Goal: Task Accomplishment & Management: Manage account settings

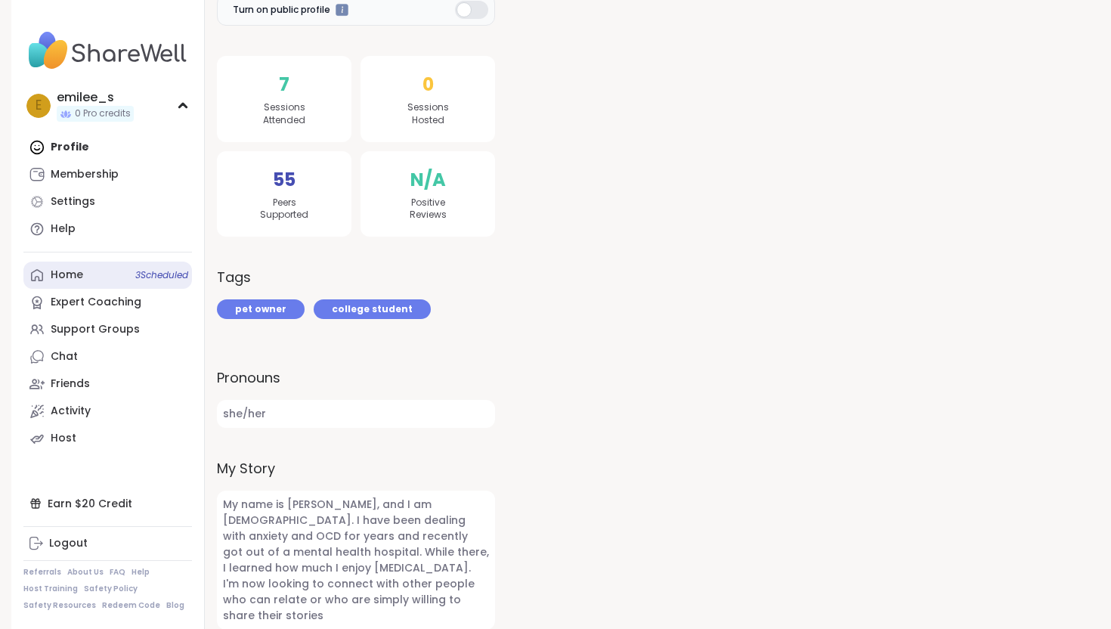
click at [102, 274] on link "Home 3 Scheduled" at bounding box center [107, 275] width 169 height 27
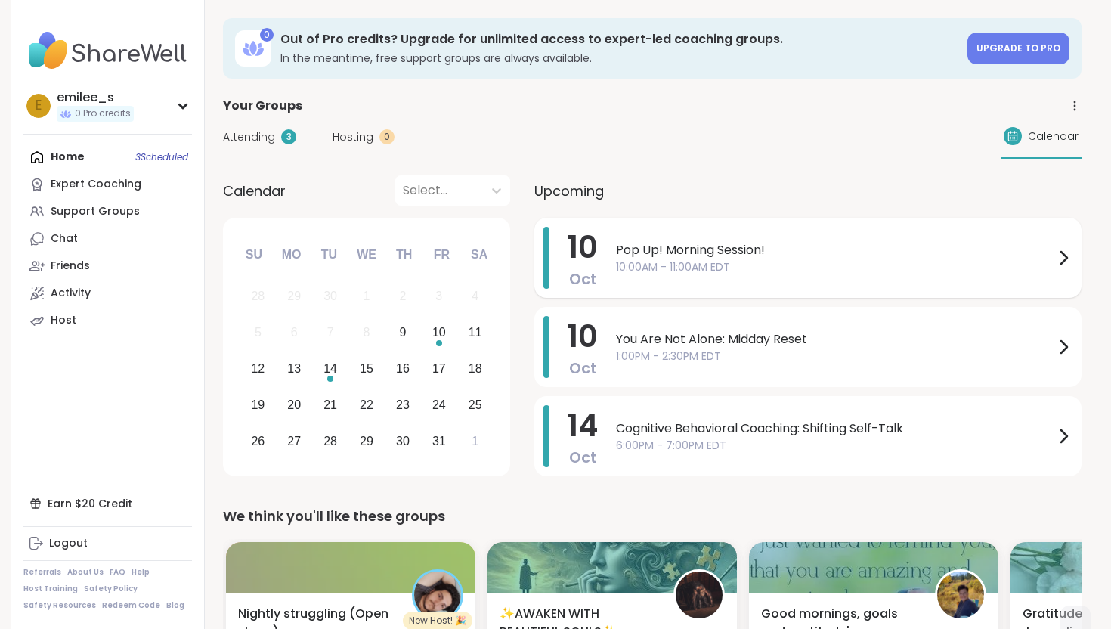
click at [1057, 274] on div at bounding box center [1063, 258] width 18 height 62
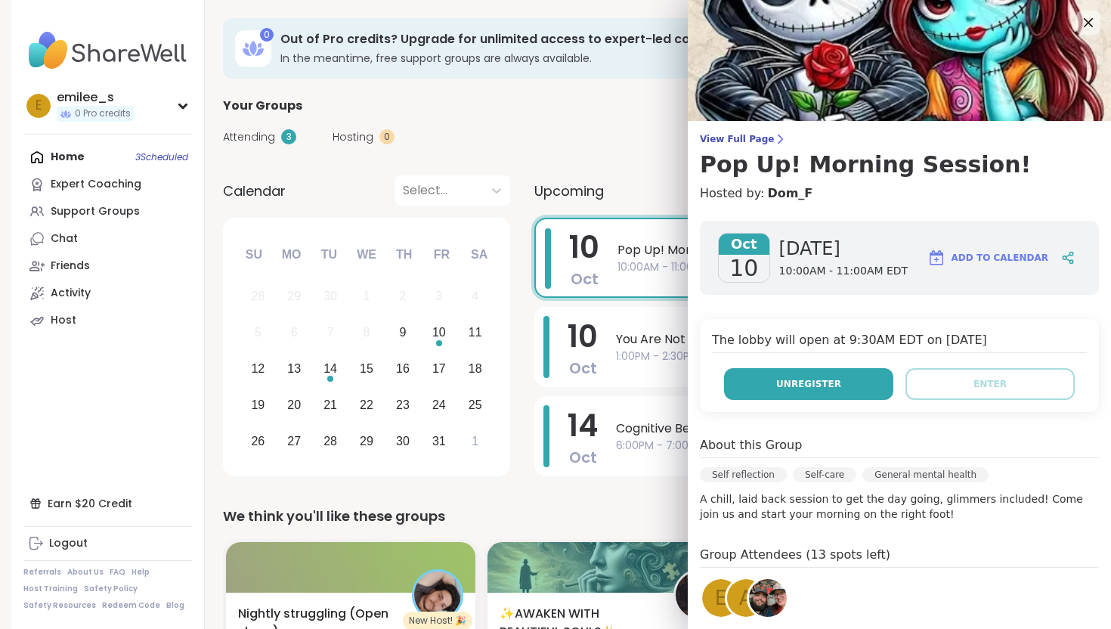
click at [830, 395] on button "Unregister" at bounding box center [808, 384] width 169 height 32
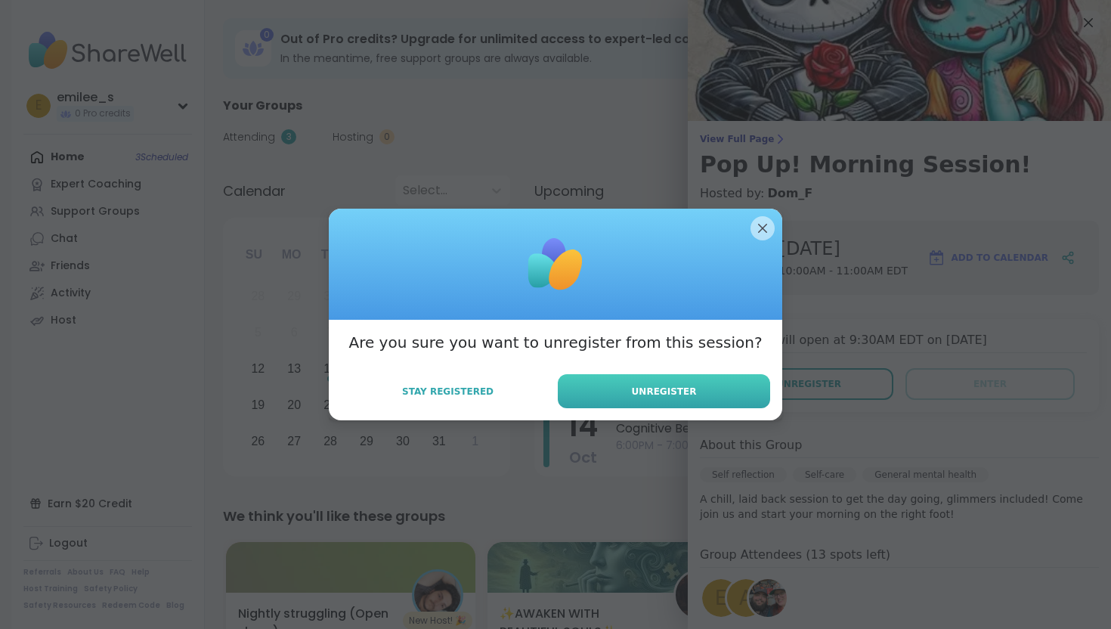
click at [704, 386] on button "Unregister" at bounding box center [664, 391] width 212 height 34
